Goal: Task Accomplishment & Management: Use online tool/utility

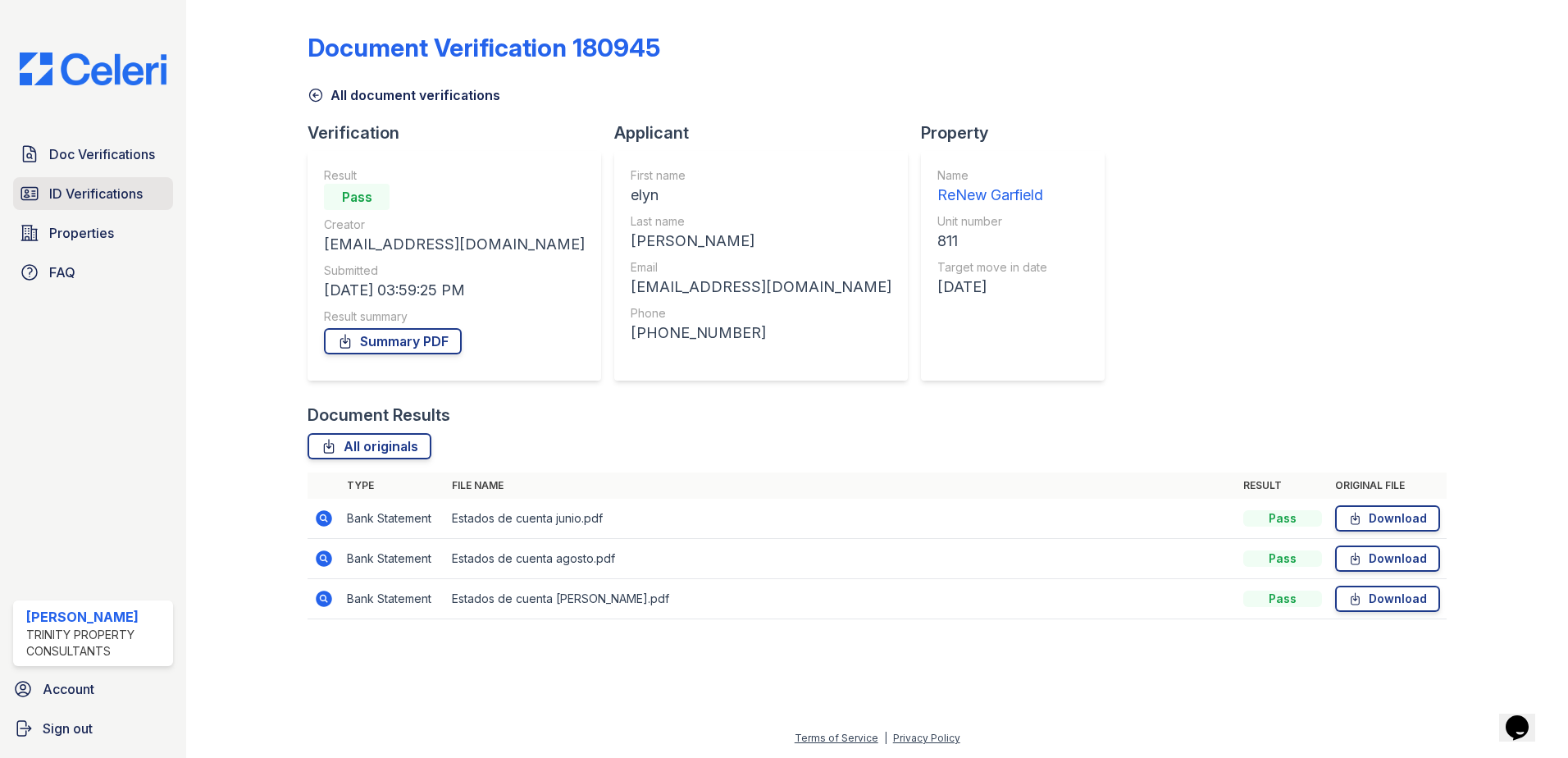
click at [94, 192] on span "ID Verifications" at bounding box center [95, 193] width 94 height 20
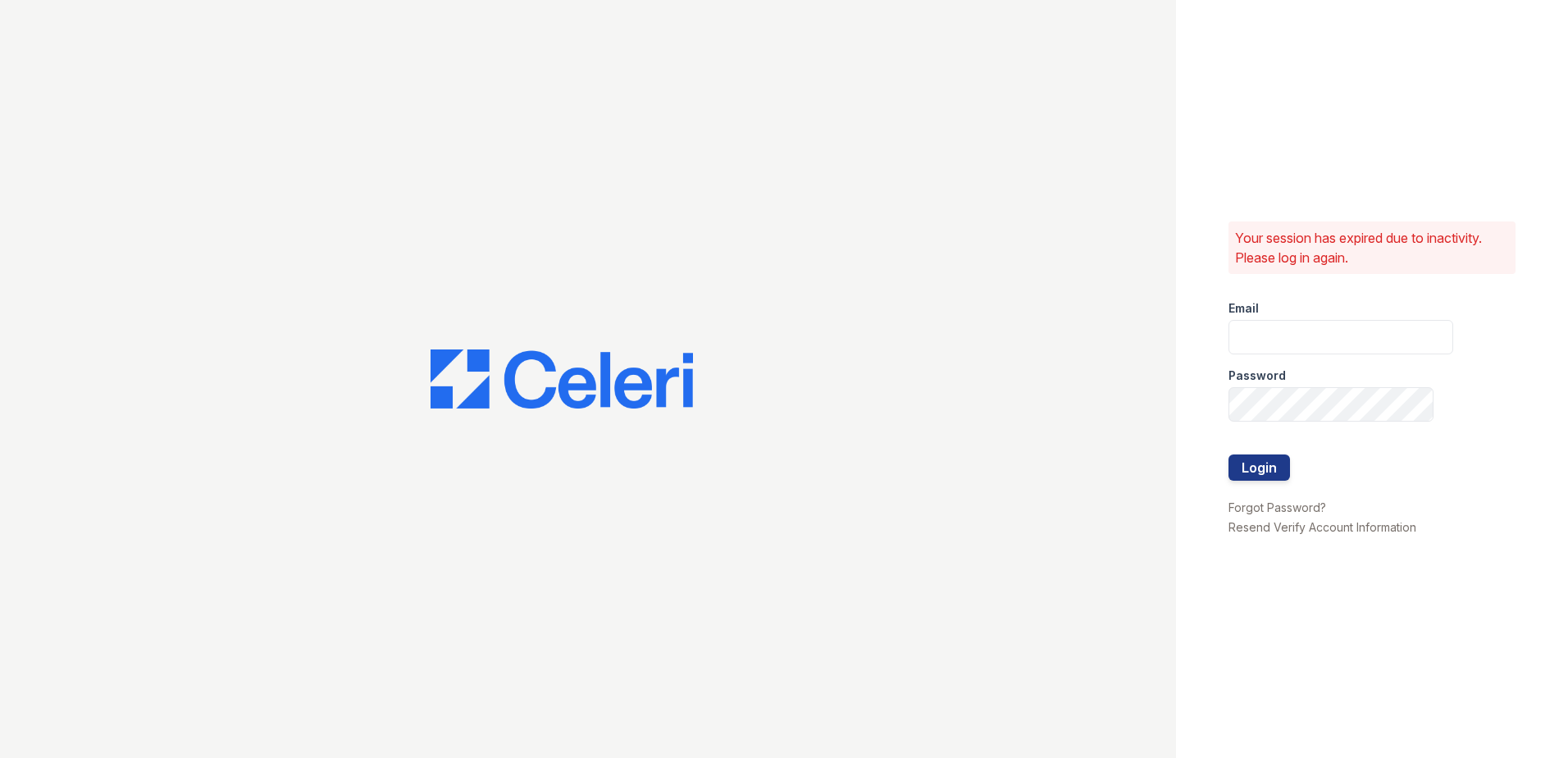
type input "[EMAIL_ADDRESS][DOMAIN_NAME]"
click at [1266, 467] on button "Login" at bounding box center [1259, 468] width 61 height 26
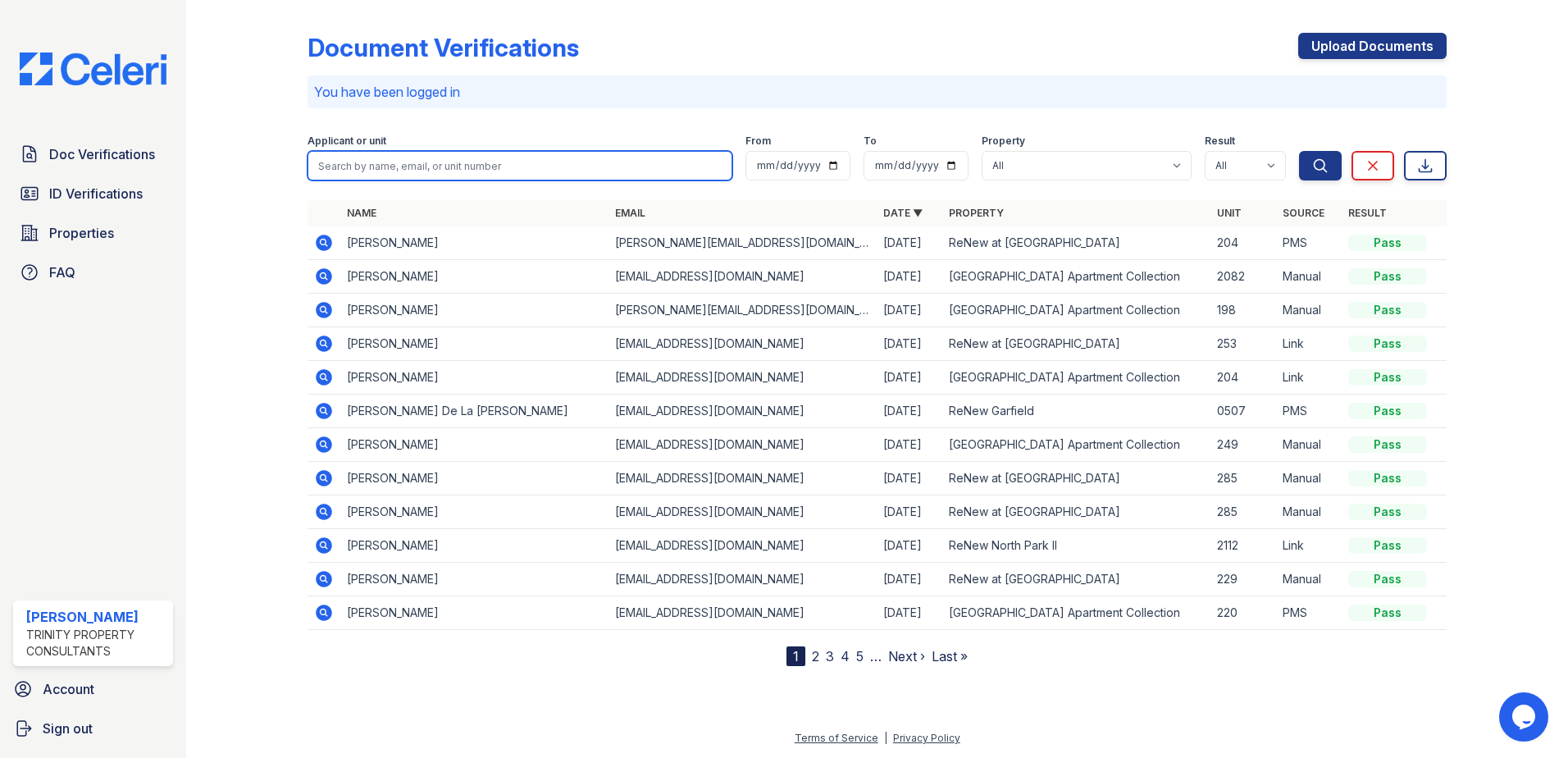
click at [346, 163] on input "search" at bounding box center [520, 166] width 425 height 30
type input "LAURA VELASQ"
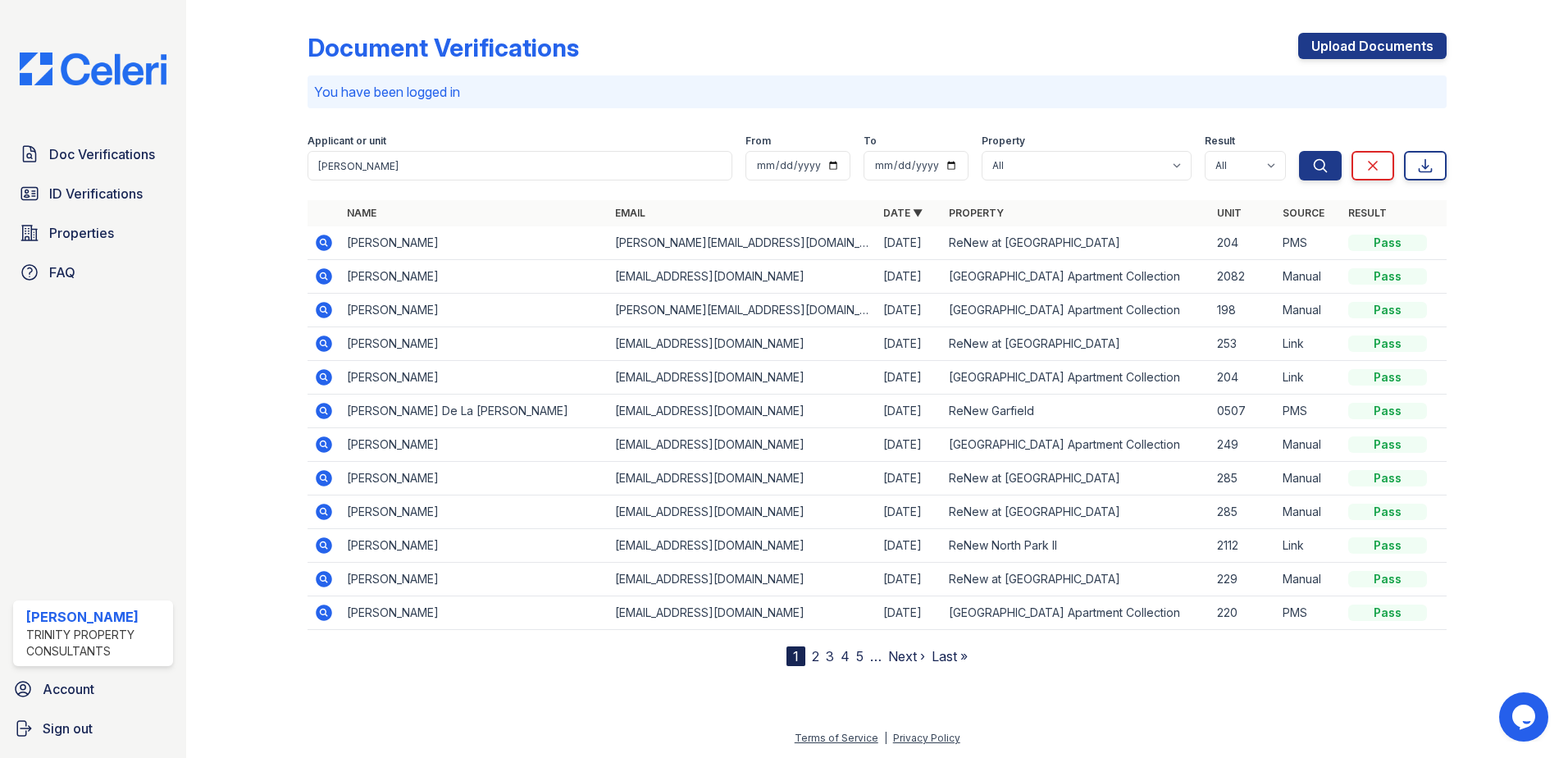
click at [324, 415] on icon at bounding box center [323, 411] width 17 height 17
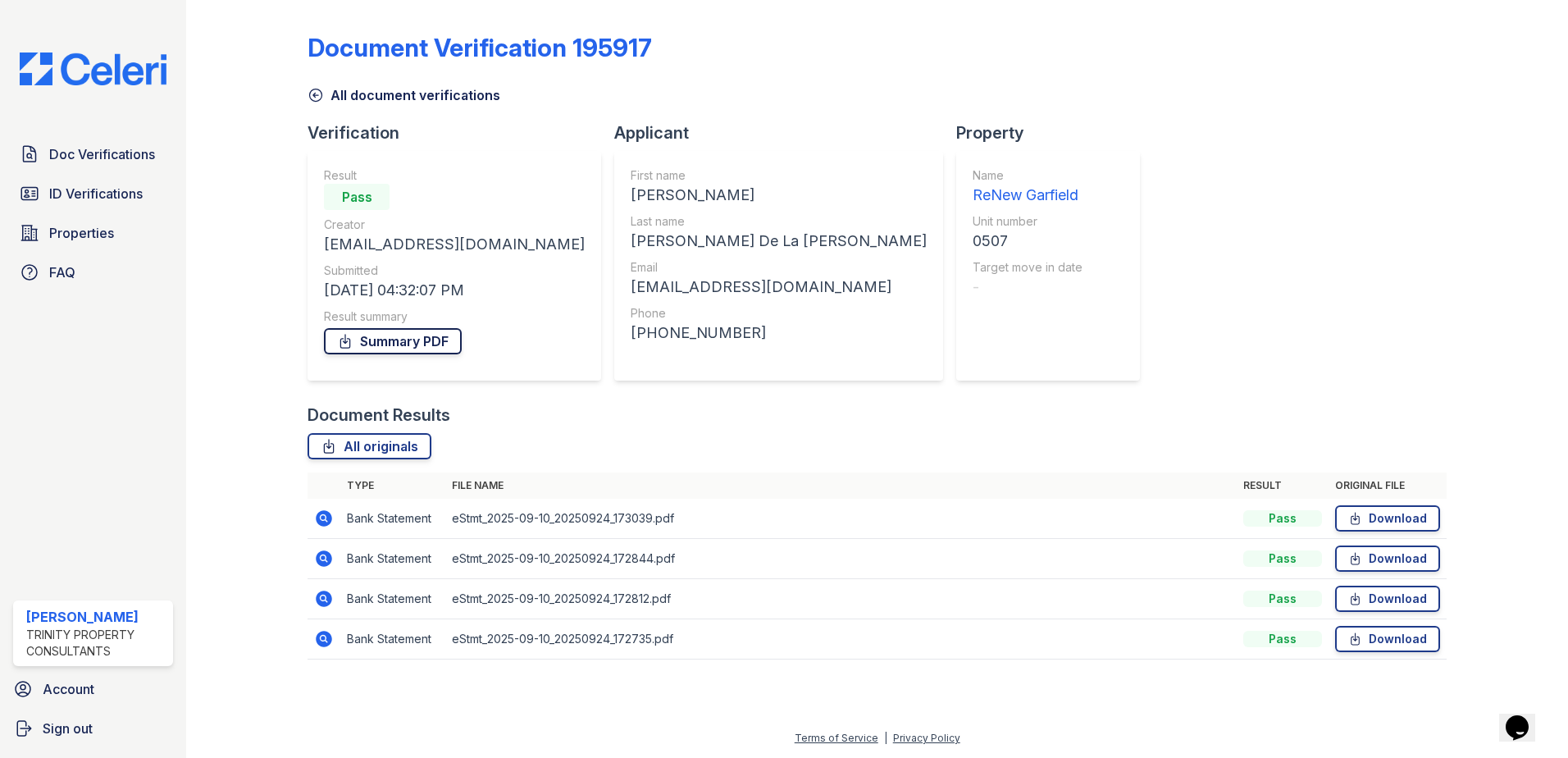
click at [369, 342] on link "Summary PDF" at bounding box center [393, 341] width 138 height 26
click at [227, 198] on div at bounding box center [260, 341] width 95 height 669
click at [113, 152] on span "Doc Verifications" at bounding box center [101, 154] width 106 height 20
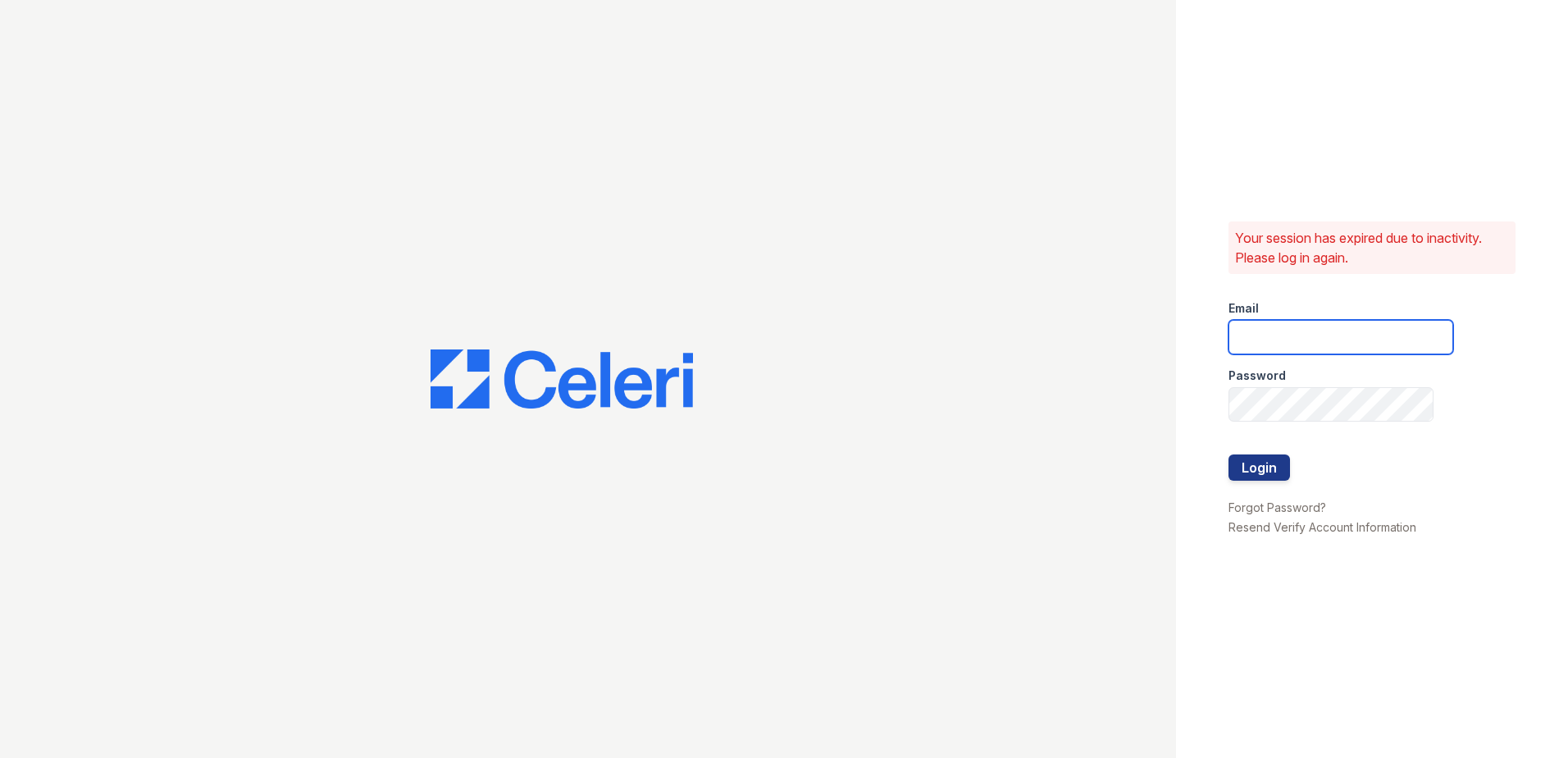
type input "[EMAIL_ADDRESS][DOMAIN_NAME]"
click at [1263, 479] on button "Login" at bounding box center [1259, 468] width 61 height 26
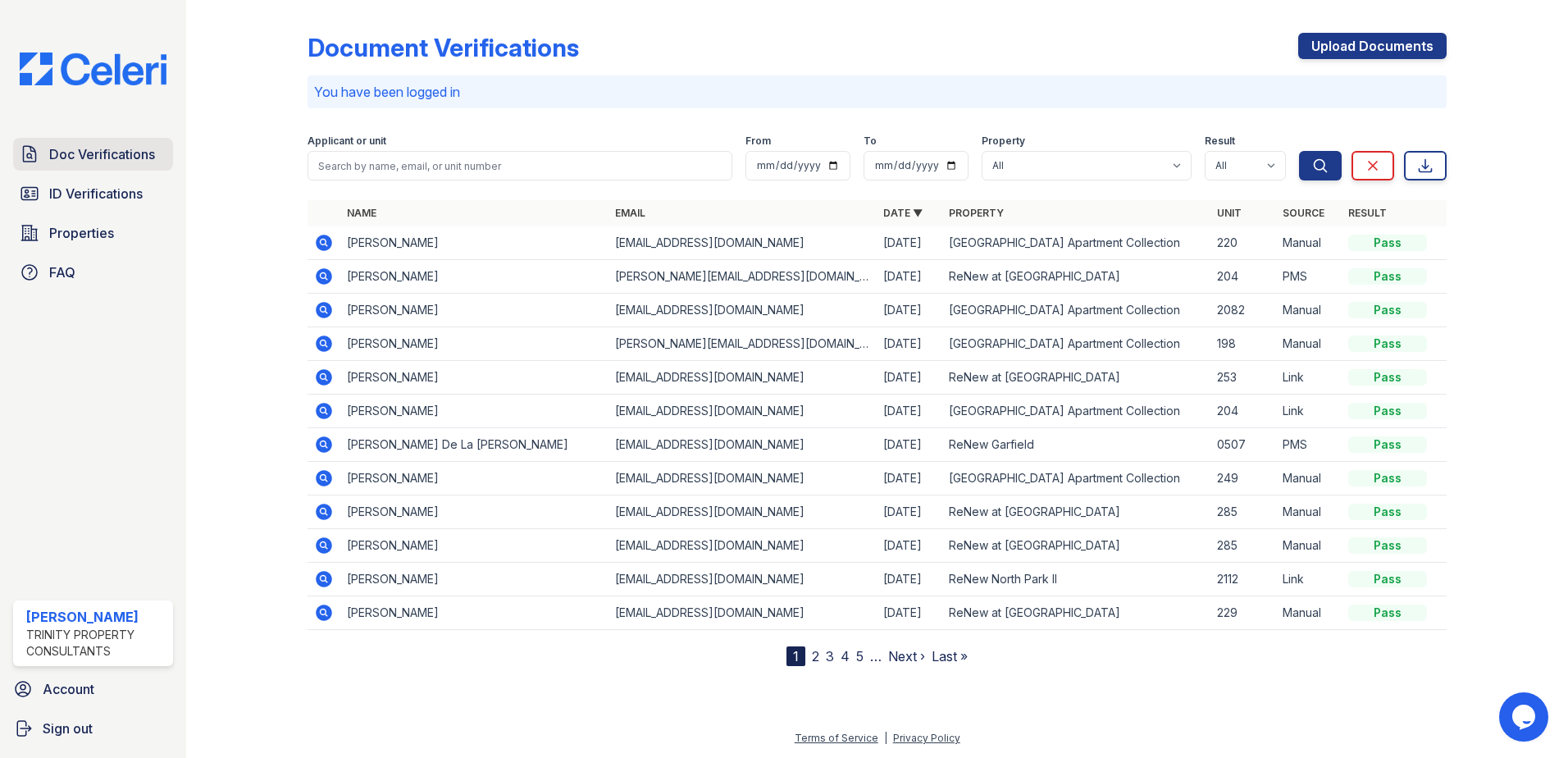
click at [121, 145] on span "Doc Verifications" at bounding box center [101, 154] width 106 height 20
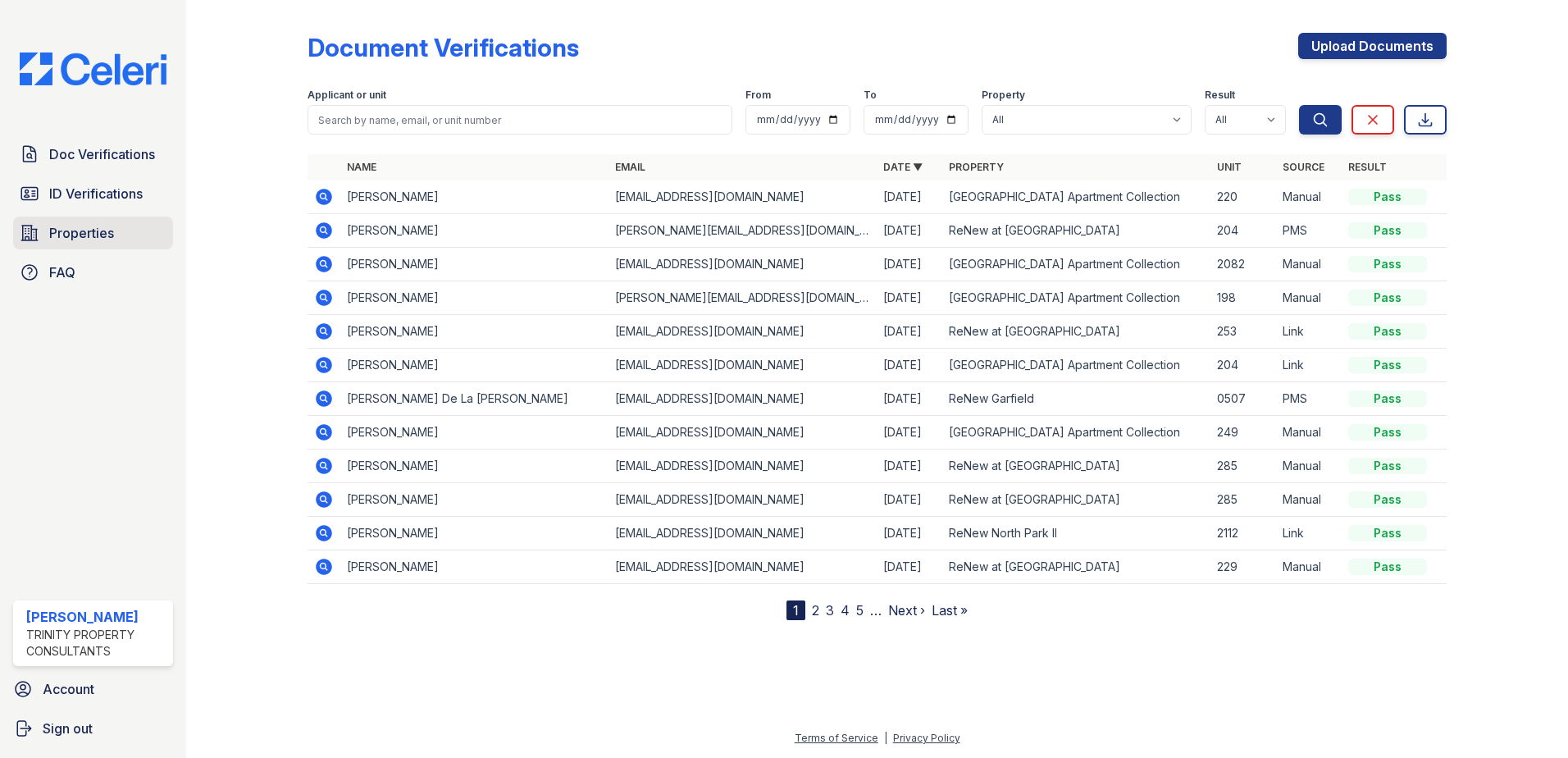
click at [53, 242] on span "Properties" at bounding box center [81, 233] width 65 height 20
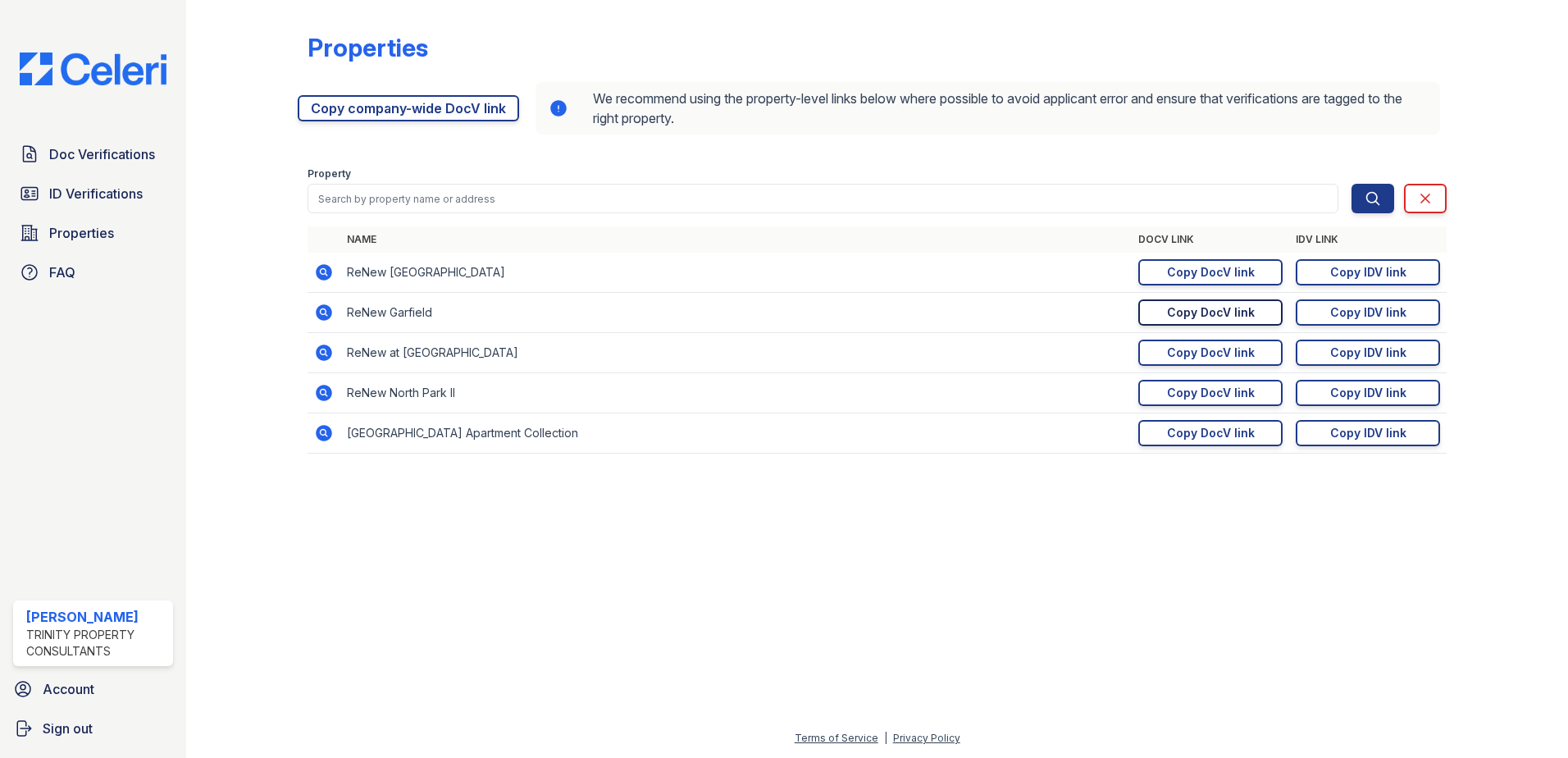
click at [1223, 318] on div "Copy DocV link" at bounding box center [1211, 312] width 87 height 17
drag, startPoint x: 1346, startPoint y: 313, endPoint x: 933, endPoint y: 357, distance: 415.3
click at [1345, 313] on div "Copy IDV link" at bounding box center [1368, 312] width 76 height 17
